Goal: Information Seeking & Learning: Find contact information

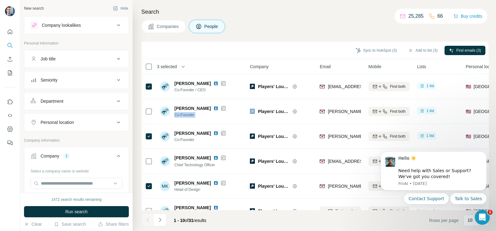
scroll to position [39, 0]
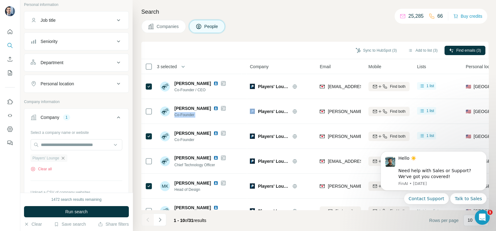
click at [62, 158] on icon "button" at bounding box center [63, 158] width 5 height 5
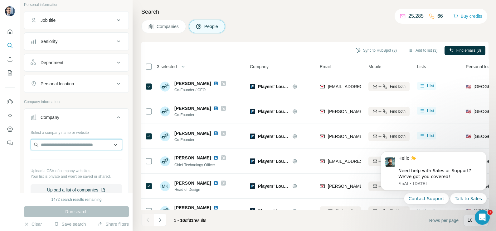
click at [69, 145] on input "text" at bounding box center [77, 144] width 92 height 11
paste input "**********"
type input "**********"
click at [171, 19] on div "Search Companies People Sync to HubSpot (3) Add to list (3) Find emails (3) 3 s…" at bounding box center [314, 115] width 363 height 231
click at [71, 147] on input "text" at bounding box center [77, 144] width 92 height 11
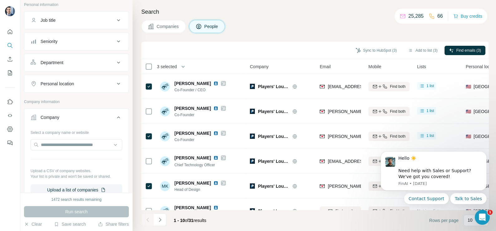
click at [171, 27] on span "Companies" at bounding box center [168, 26] width 23 height 6
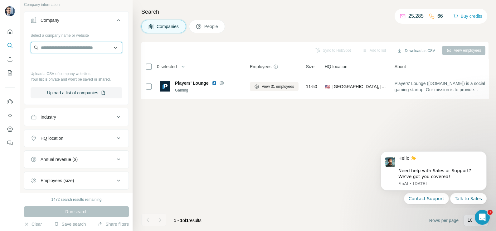
click at [65, 44] on input "text" at bounding box center [77, 47] width 92 height 11
paste input "**********"
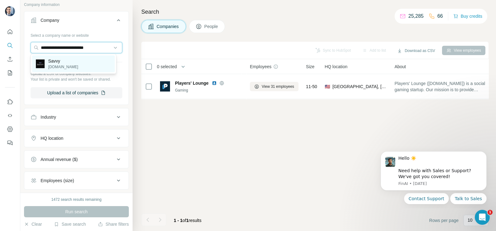
type input "**********"
click at [64, 61] on p "Savvy" at bounding box center [63, 61] width 30 height 6
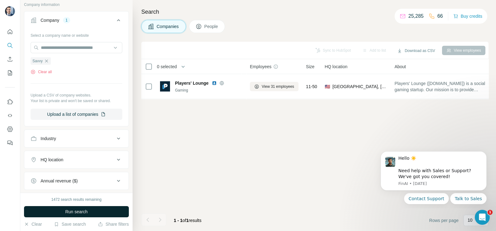
click at [68, 207] on button "Run search" at bounding box center [76, 212] width 105 height 11
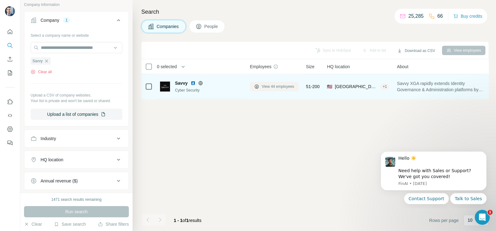
click at [267, 85] on span "View 44 employees" at bounding box center [278, 87] width 32 height 6
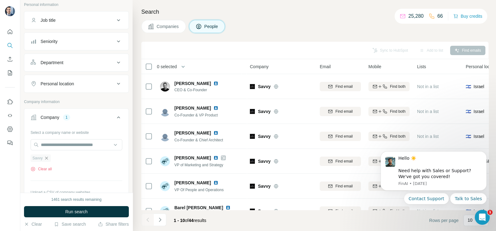
click at [47, 157] on icon "button" at bounding box center [46, 158] width 5 height 5
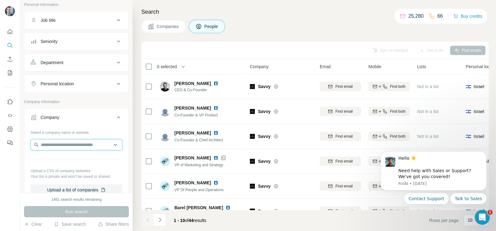
click at [51, 146] on input "text" at bounding box center [77, 144] width 92 height 11
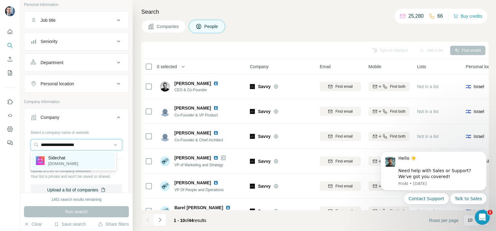
type input "**********"
click at [69, 163] on div "Sidechat [DOMAIN_NAME]" at bounding box center [73, 161] width 83 height 17
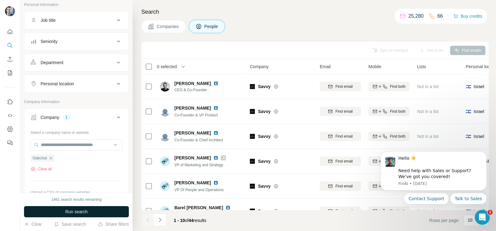
click at [93, 209] on button "Run search" at bounding box center [76, 212] width 105 height 11
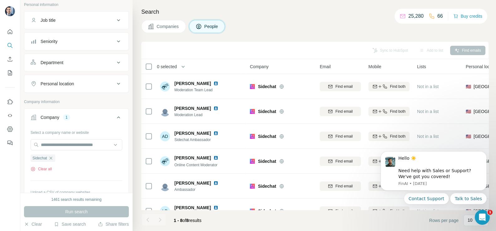
click at [166, 28] on span "Companies" at bounding box center [168, 26] width 23 height 6
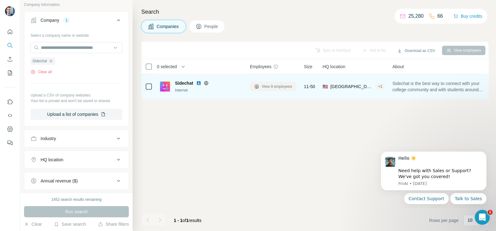
click at [275, 85] on span "View 8 employees" at bounding box center [277, 87] width 30 height 6
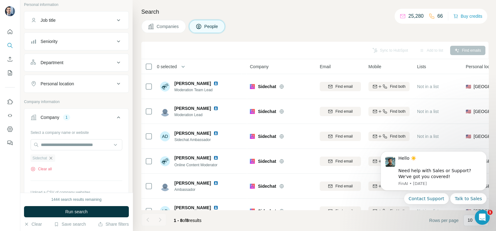
click at [53, 156] on icon "button" at bounding box center [50, 158] width 5 height 5
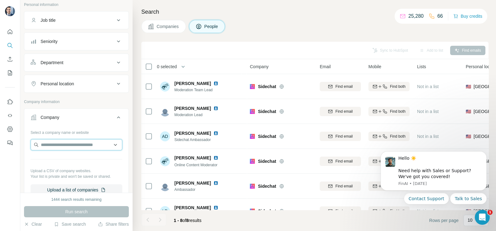
click at [55, 145] on input "text" at bounding box center [77, 144] width 92 height 11
paste input "**********"
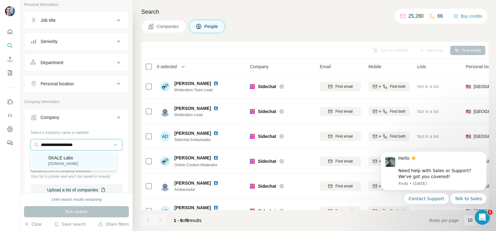
type input "**********"
click at [70, 164] on p "[DOMAIN_NAME]" at bounding box center [63, 164] width 30 height 6
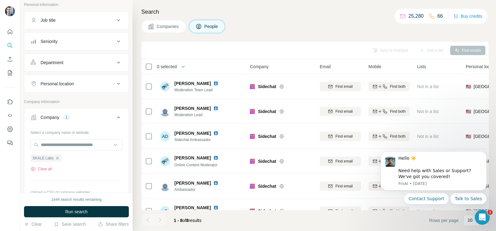
click at [159, 32] on button "Companies" at bounding box center [163, 26] width 45 height 13
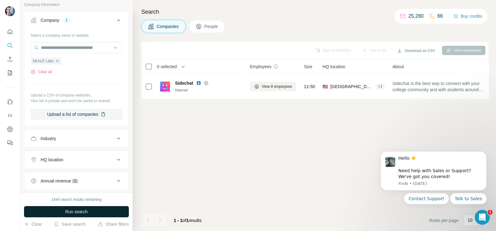
drag, startPoint x: 84, startPoint y: 220, endPoint x: 83, endPoint y: 217, distance: 3.3
click at [83, 220] on div "1444 search results remaining Run search Clear Save search Share filters" at bounding box center [76, 212] width 112 height 38
click at [80, 211] on span "Run search" at bounding box center [76, 212] width 22 height 6
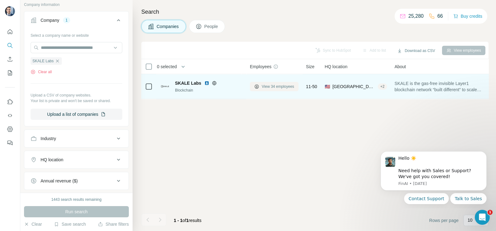
click at [283, 83] on button "View 34 employees" at bounding box center [274, 86] width 49 height 9
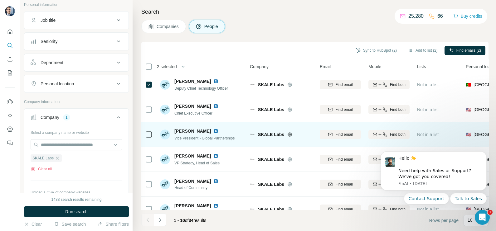
scroll to position [39, 0]
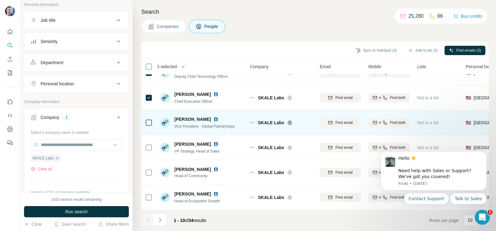
click at [153, 122] on td at bounding box center [148, 122] width 15 height 25
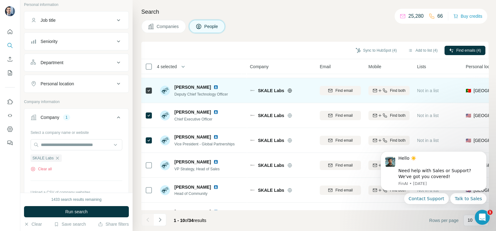
scroll to position [0, 0]
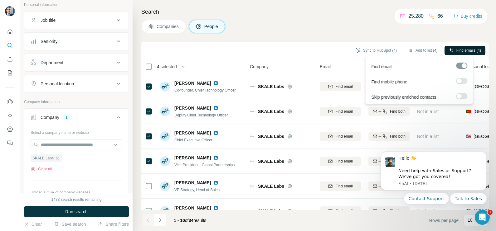
click at [463, 52] on span "Find emails (4)" at bounding box center [468, 51] width 25 height 6
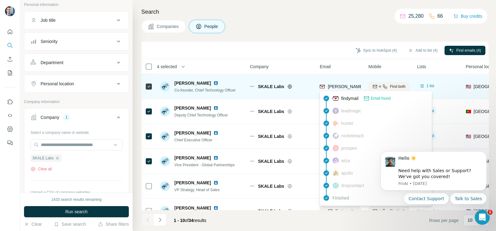
click at [336, 89] on span "[PERSON_NAME][EMAIL_ADDRESS][PERSON_NAME][DOMAIN_NAME]" at bounding box center [398, 87] width 141 height 6
copy tr "[PERSON_NAME][EMAIL_ADDRESS][PERSON_NAME][DOMAIN_NAME]"
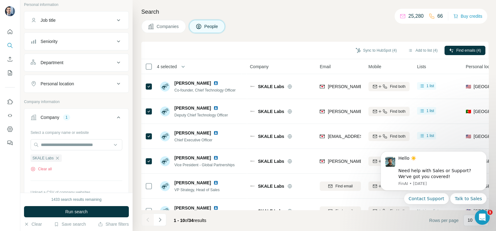
click at [310, 56] on div "Sync to HubSpot (4) Add to list (4) Find emails (4)" at bounding box center [314, 50] width 341 height 11
click at [369, 48] on button "Sync to HubSpot (4)" at bounding box center [376, 50] width 50 height 9
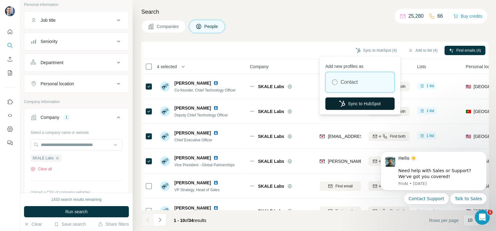
click at [356, 104] on button "Sync to HubSpot" at bounding box center [359, 104] width 69 height 12
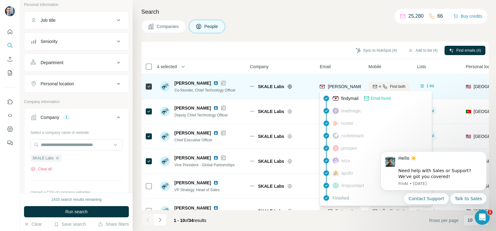
click at [341, 81] on div "[PERSON_NAME][EMAIL_ADDRESS][PERSON_NAME][DOMAIN_NAME]" at bounding box center [340, 86] width 41 height 17
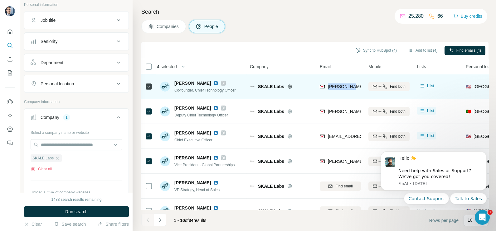
click at [341, 81] on div "[PERSON_NAME][EMAIL_ADDRESS][PERSON_NAME][DOMAIN_NAME]" at bounding box center [340, 86] width 41 height 17
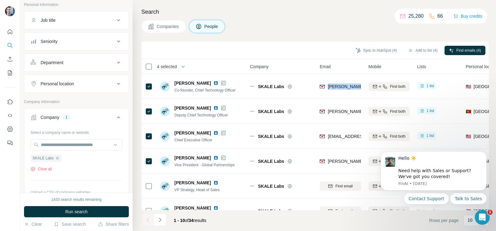
copy tr "[PERSON_NAME][EMAIL_ADDRESS][PERSON_NAME][DOMAIN_NAME]"
click at [299, 55] on div "Sync to HubSpot (4) Add to list (4) Find emails (4)" at bounding box center [314, 50] width 341 height 11
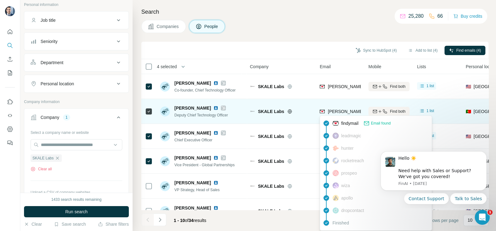
click at [338, 114] on span "[PERSON_NAME][EMAIL_ADDRESS][PERSON_NAME][DOMAIN_NAME]" at bounding box center [401, 111] width 146 height 5
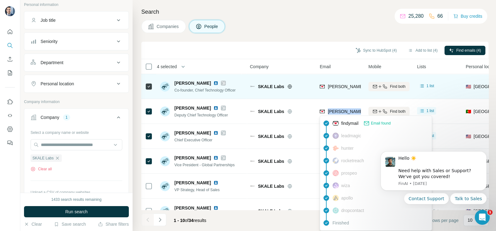
copy tr "[PERSON_NAME][EMAIL_ADDRESS][PERSON_NAME][DOMAIN_NAME]"
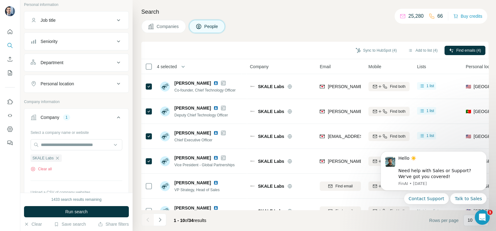
click at [323, 61] on th "Email" at bounding box center [340, 66] width 49 height 15
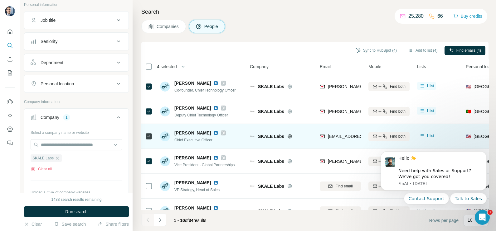
click at [333, 140] on div "[EMAIL_ADDRESS][DOMAIN_NAME]" at bounding box center [358, 137] width 77 height 7
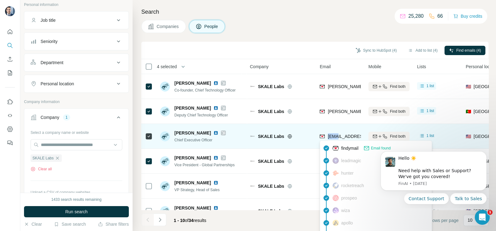
click at [333, 140] on div "[EMAIL_ADDRESS][DOMAIN_NAME]" at bounding box center [358, 137] width 77 height 7
copy tr "[EMAIL_ADDRESS][DOMAIN_NAME]"
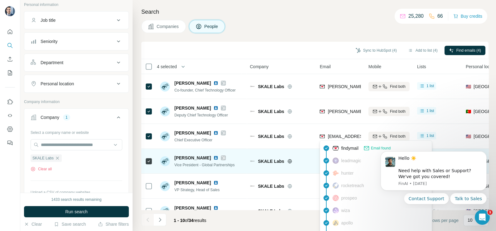
click at [310, 156] on div "SKALE Labs" at bounding box center [281, 161] width 62 height 17
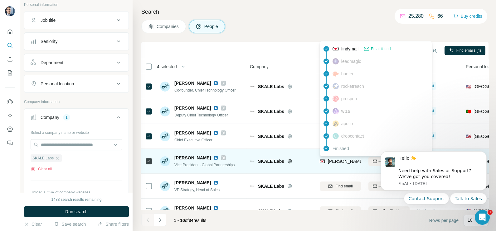
click at [340, 162] on span "[PERSON_NAME][EMAIL_ADDRESS][DOMAIN_NAME]" at bounding box center [383, 161] width 110 height 5
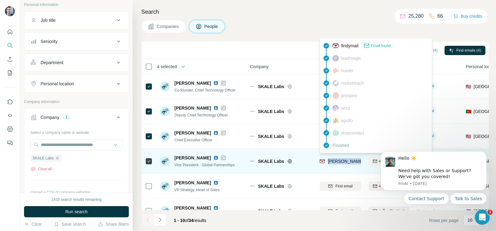
copy tr "[PERSON_NAME][EMAIL_ADDRESS][DOMAIN_NAME]"
